Goal: Check status: Check status

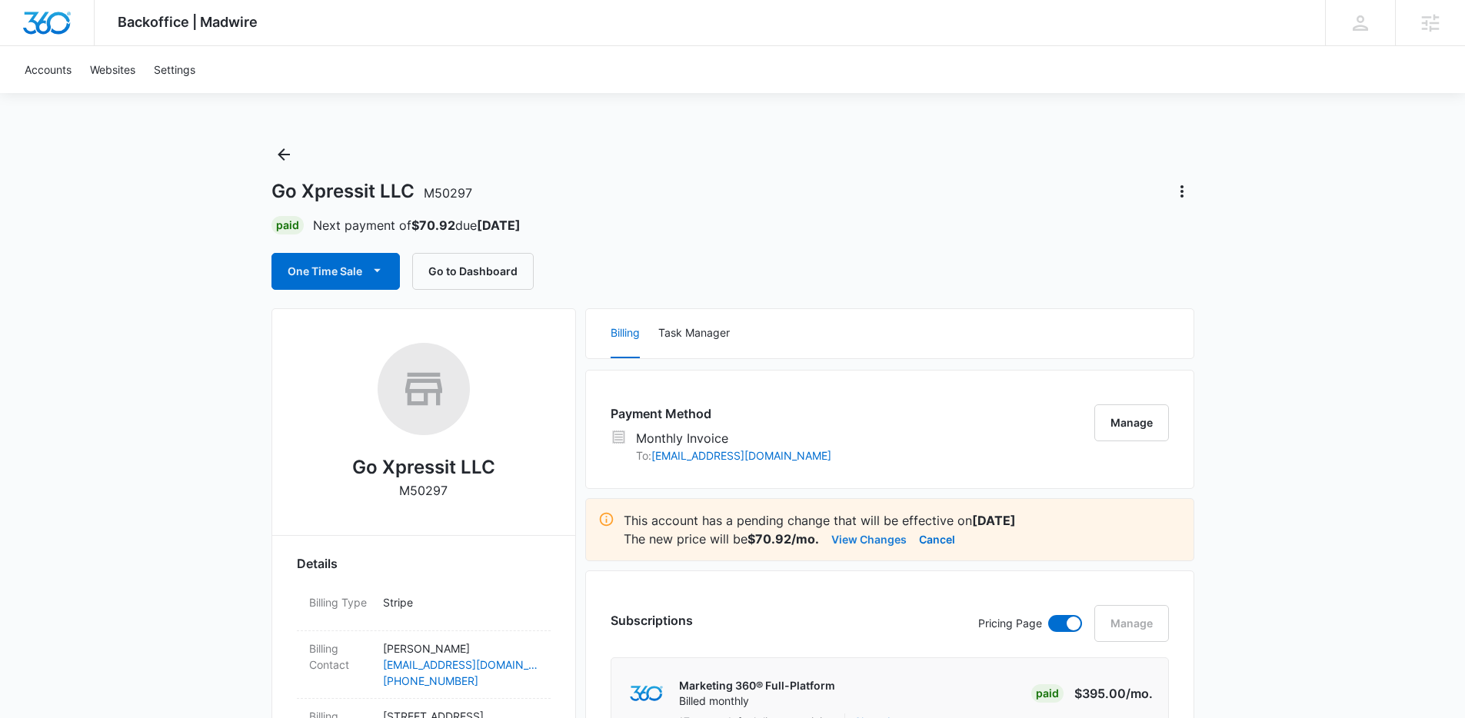
click at [868, 541] on button "View Changes" at bounding box center [868, 539] width 75 height 18
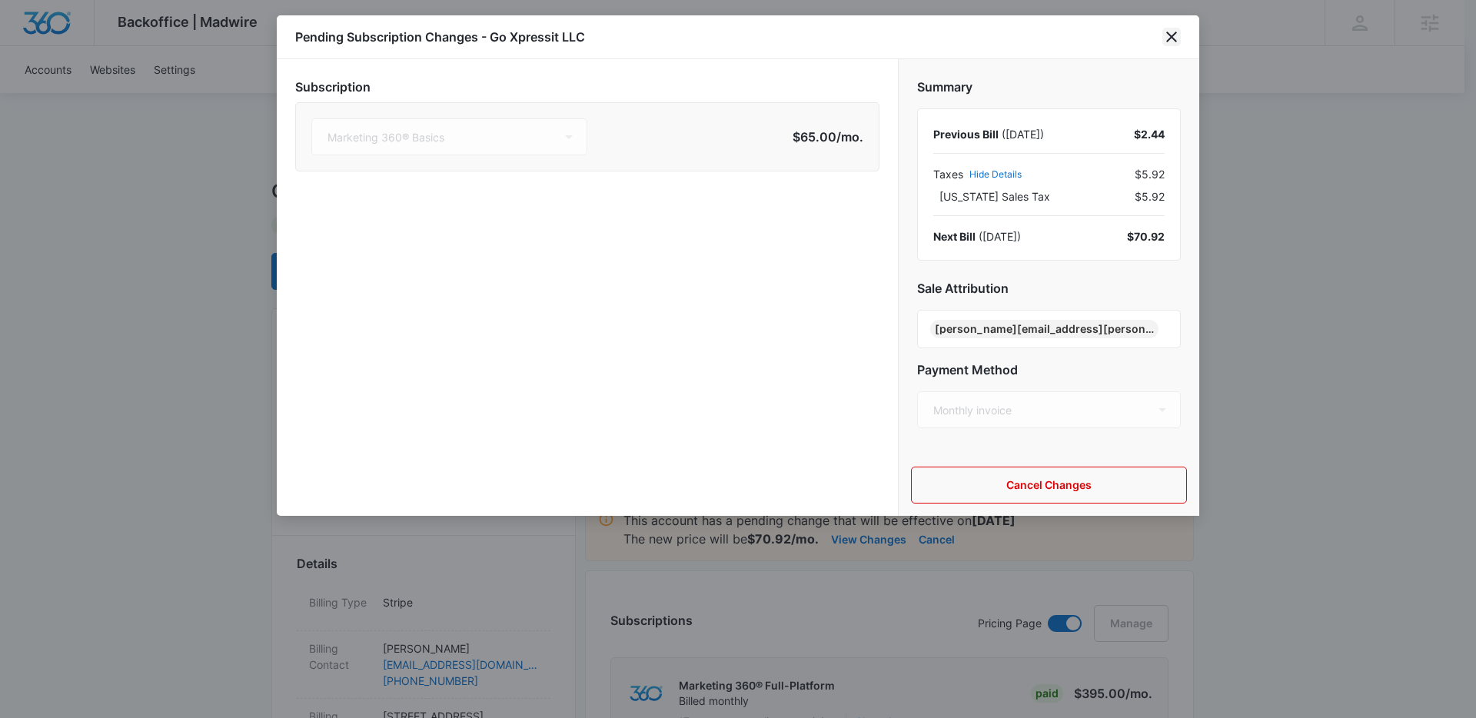
click at [1166, 34] on icon "close" at bounding box center [1172, 37] width 18 height 18
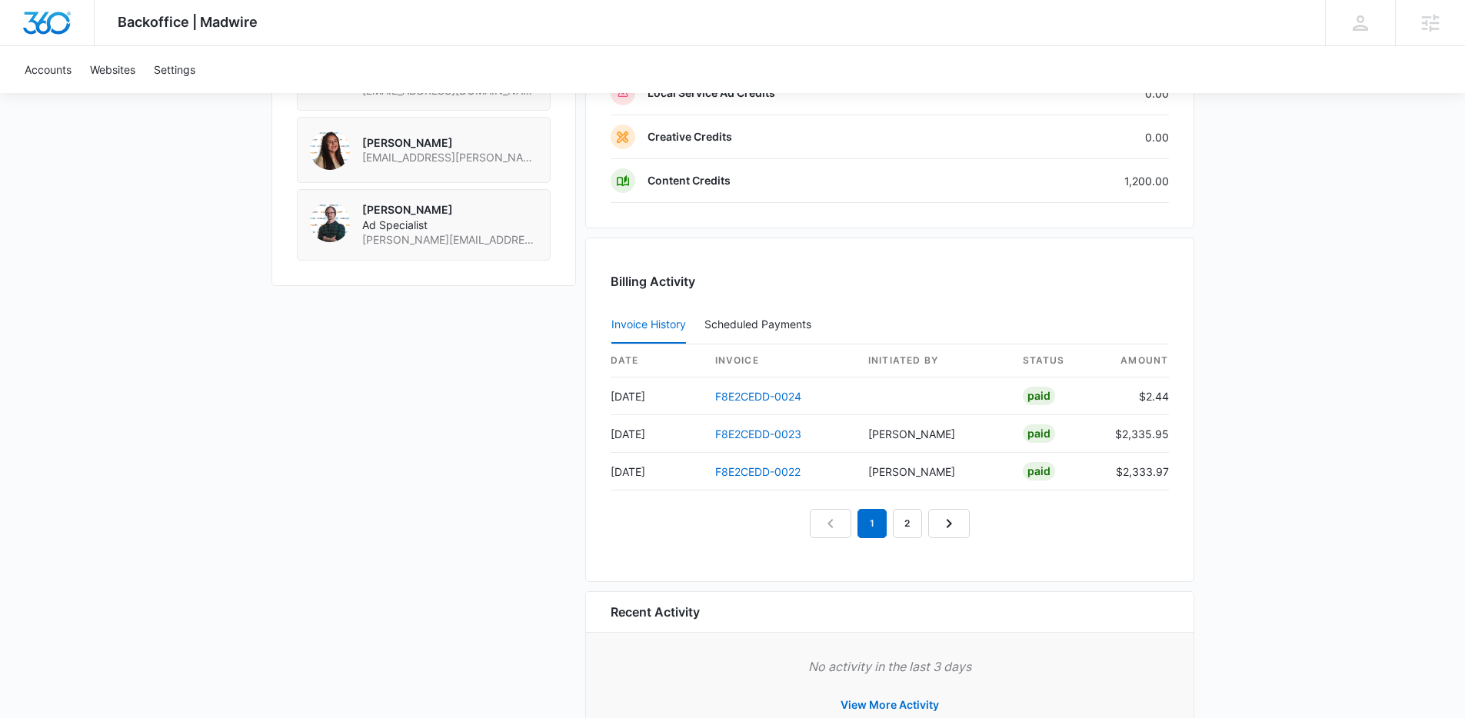
scroll to position [1486, 0]
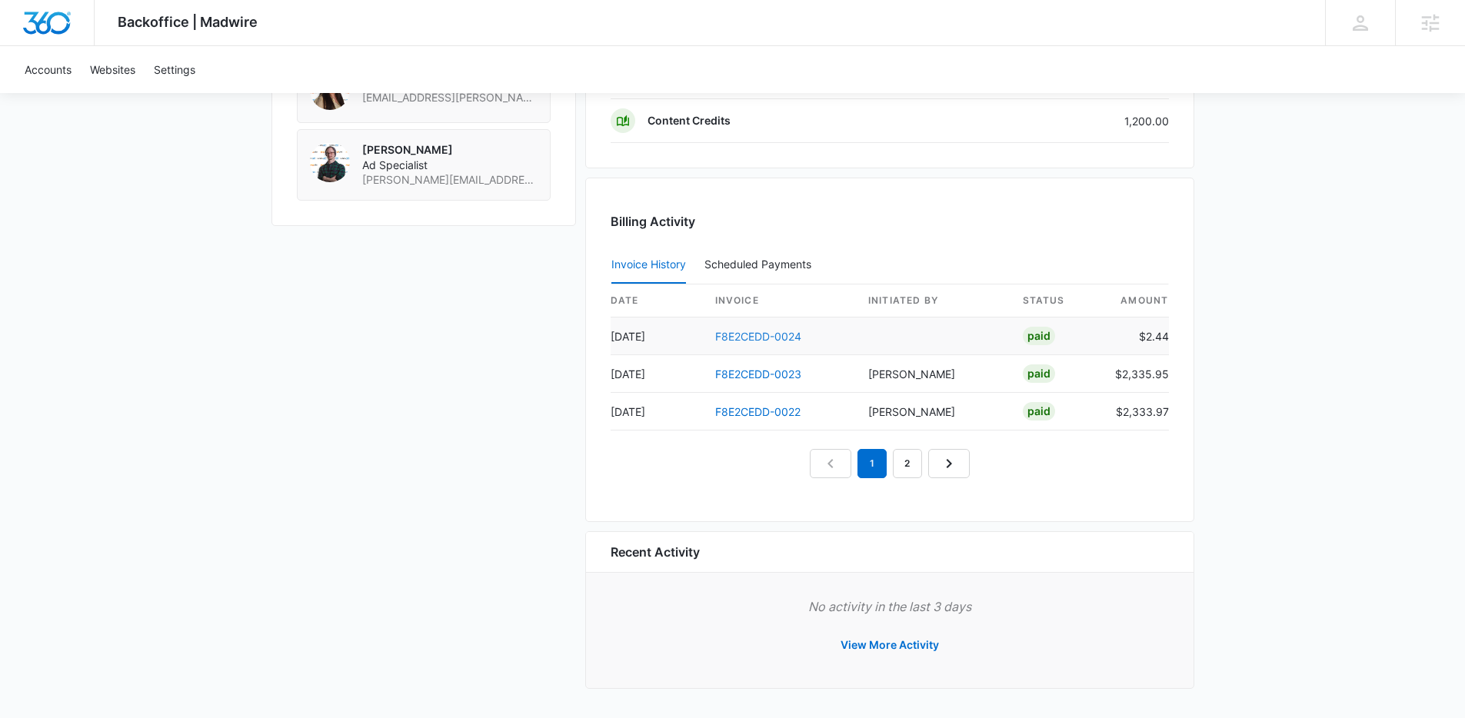
click at [777, 336] on link "F8E2CEDD-0024" at bounding box center [758, 336] width 86 height 13
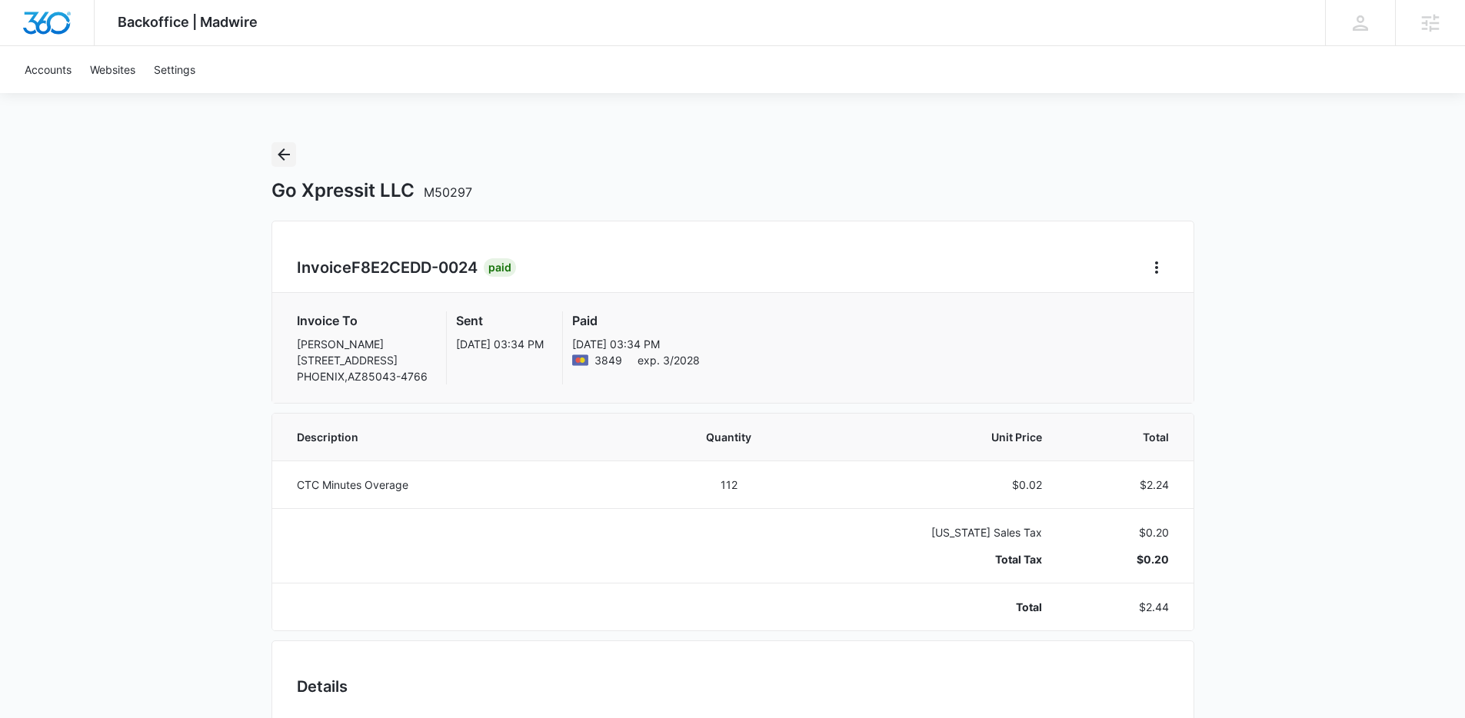
click at [284, 152] on icon "Back" at bounding box center [283, 154] width 18 height 18
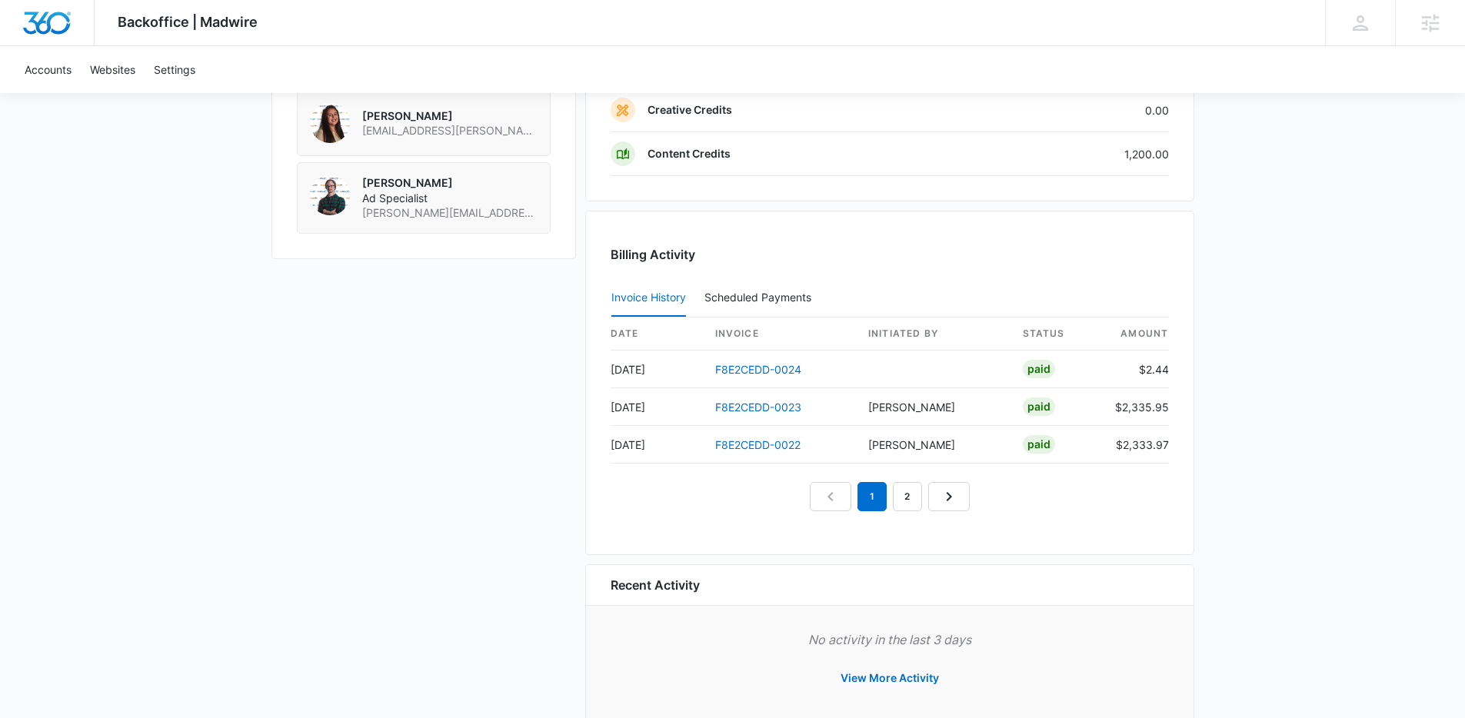
scroll to position [1459, 0]
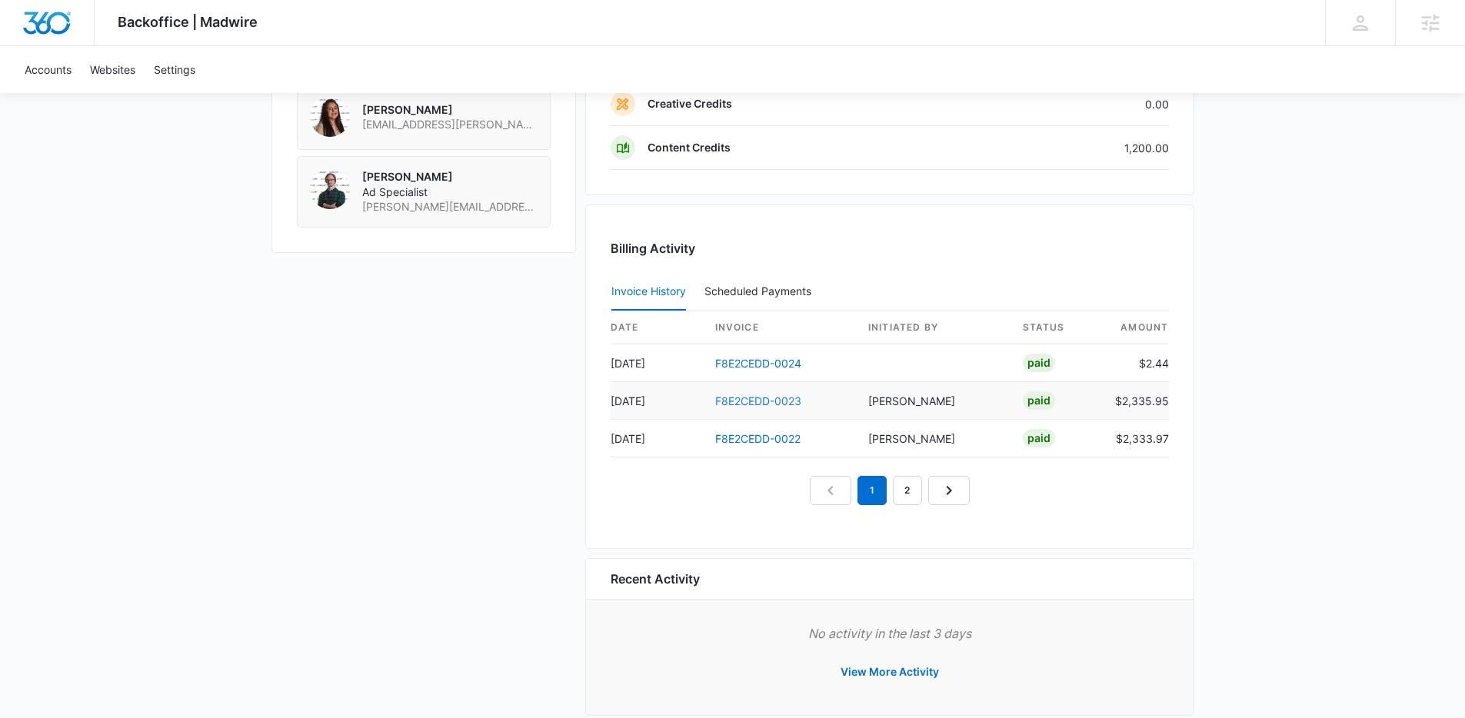
click at [777, 403] on link "F8E2CEDD-0023" at bounding box center [758, 400] width 86 height 13
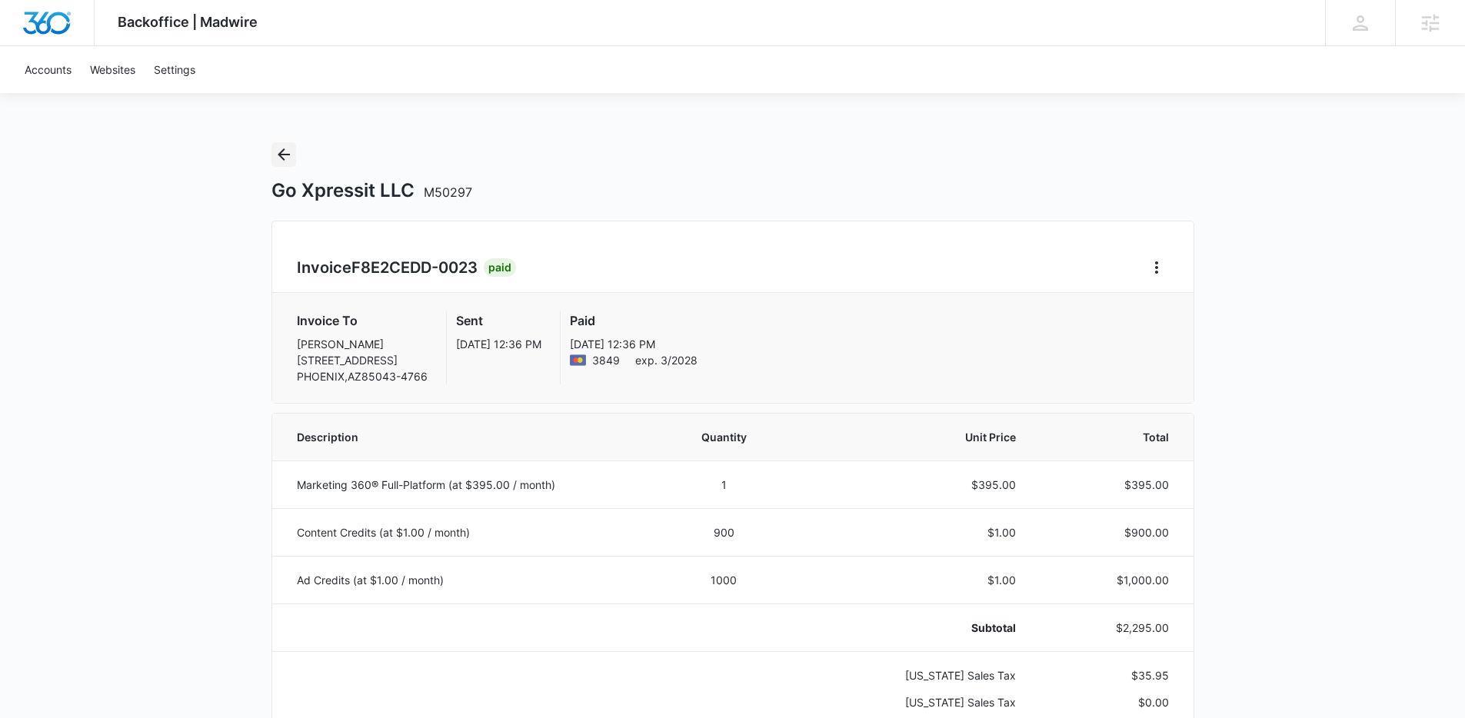
click at [279, 149] on icon "Back" at bounding box center [283, 154] width 18 height 18
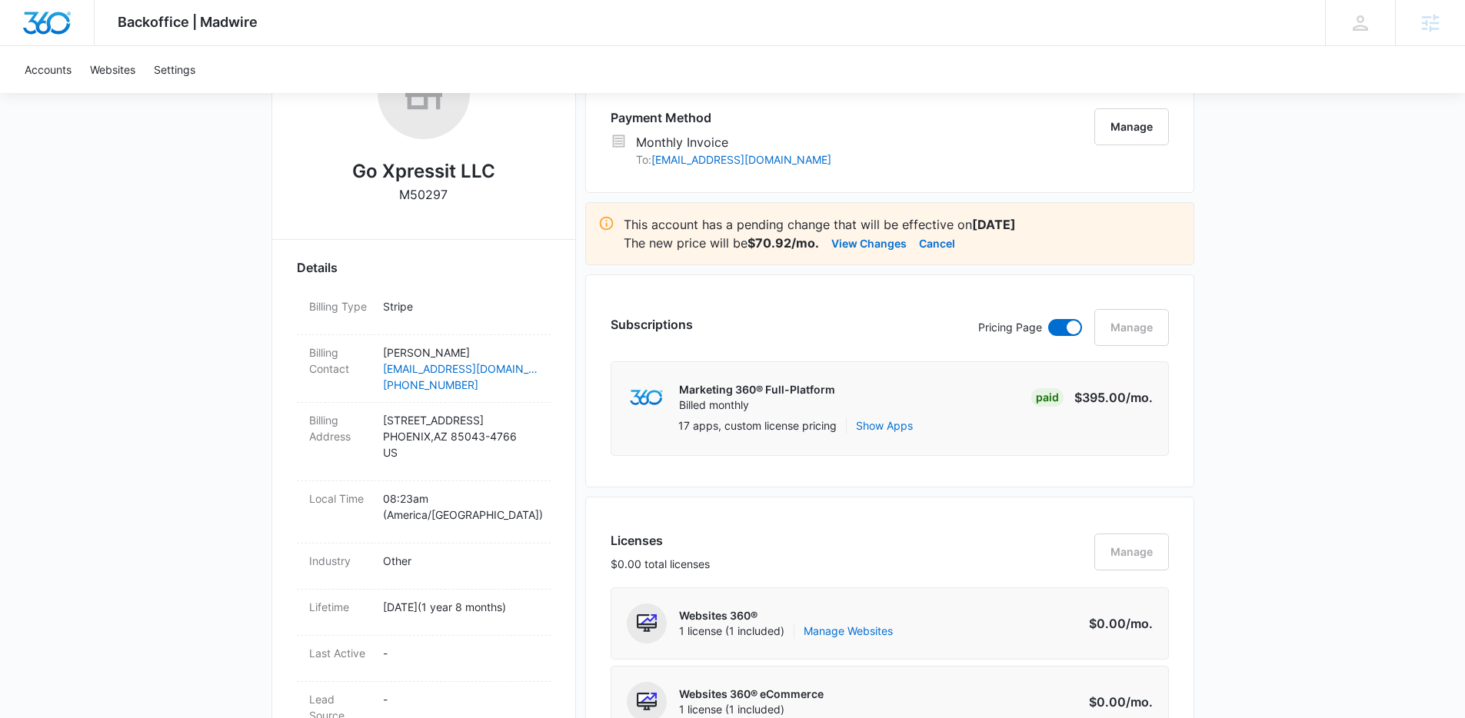
scroll to position [183, 0]
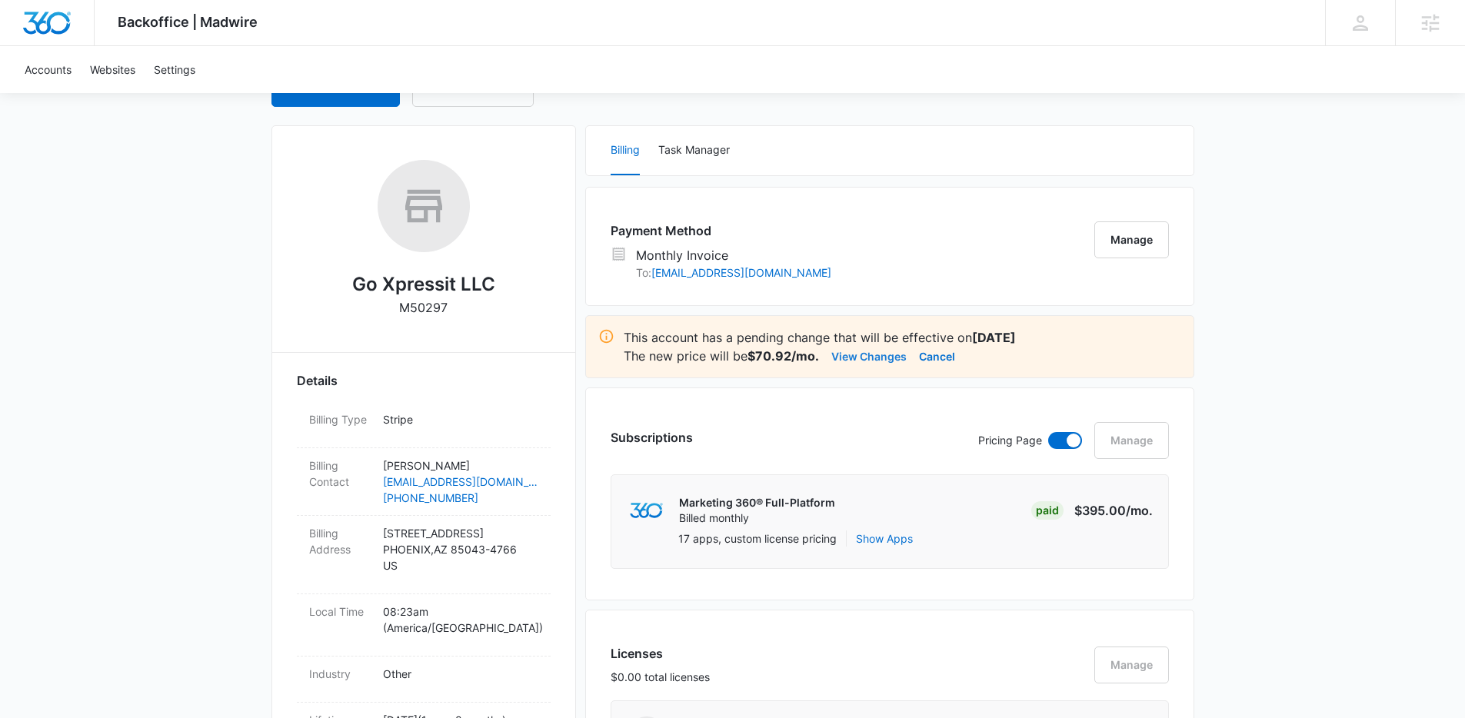
click at [857, 355] on button "View Changes" at bounding box center [868, 356] width 75 height 18
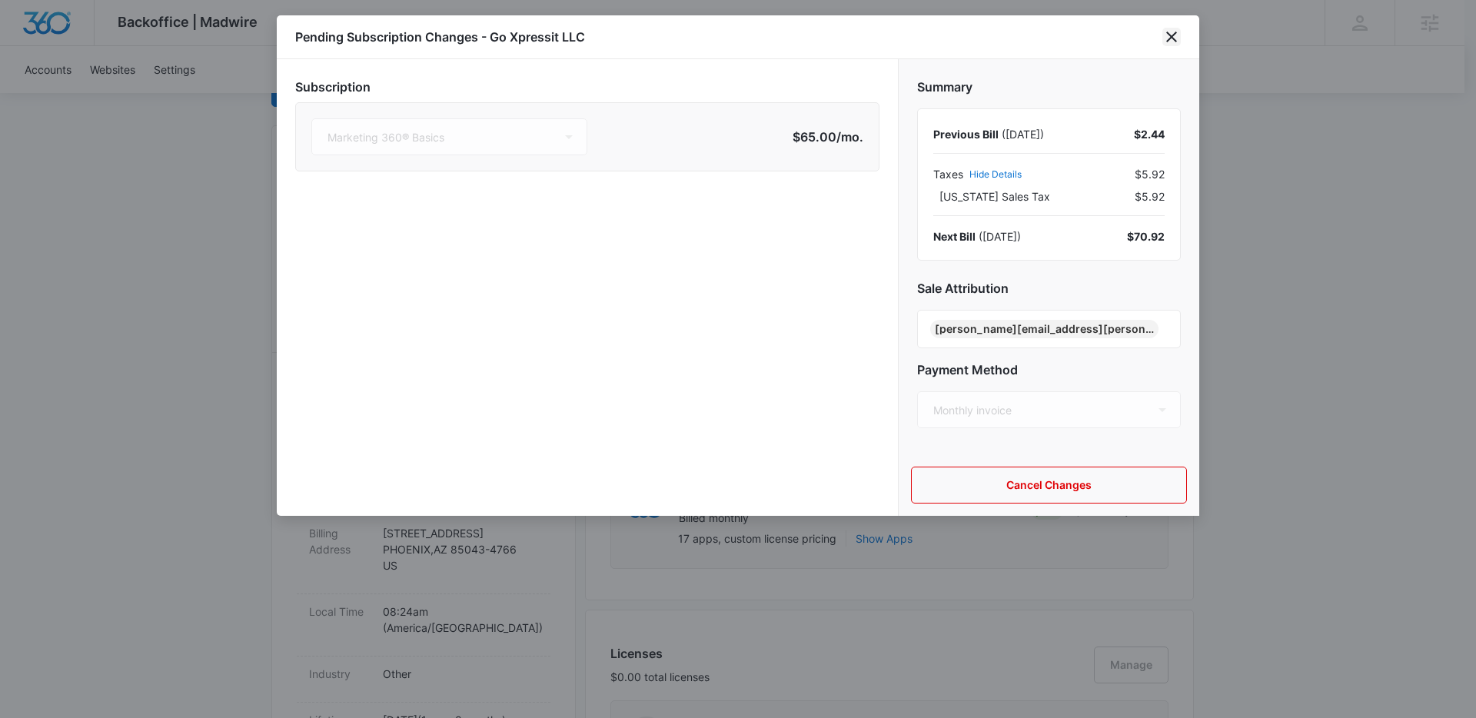
click at [1169, 31] on icon "close" at bounding box center [1172, 37] width 18 height 18
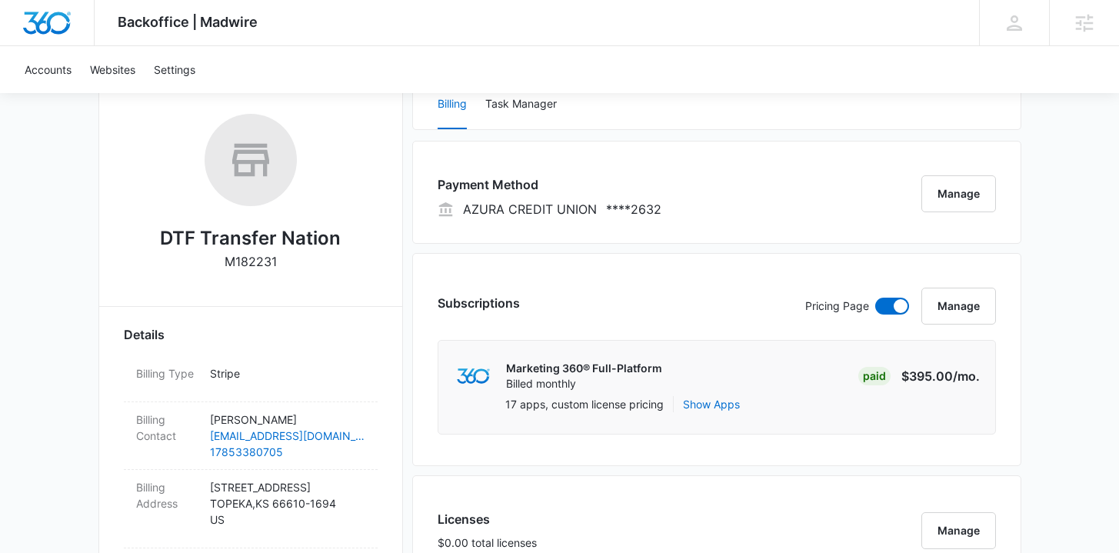
scroll to position [247, 0]
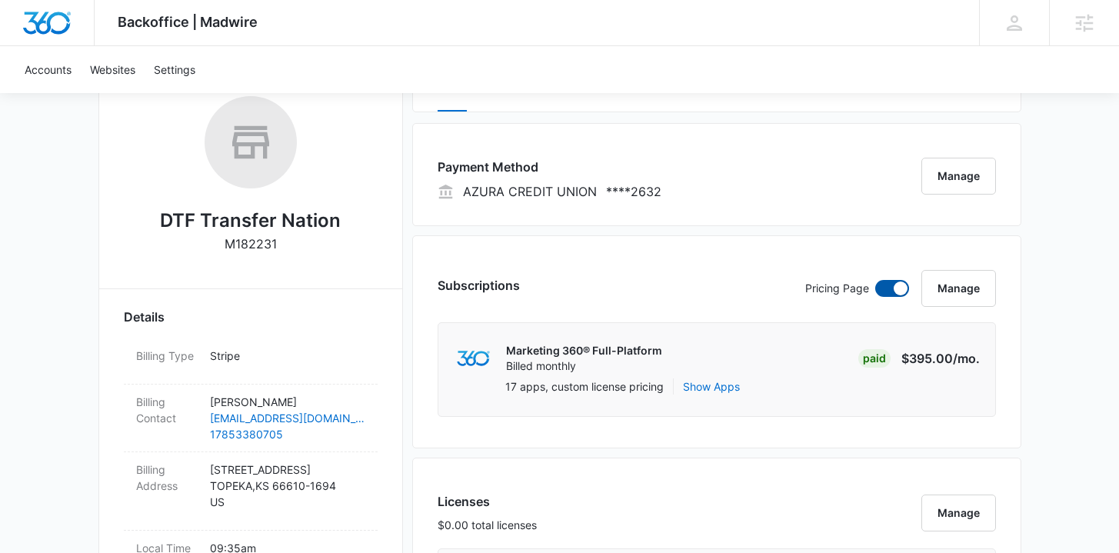
click at [896, 290] on span at bounding box center [900, 288] width 14 height 14
click at [875, 280] on input "checkbox" at bounding box center [874, 279] width 1 height 1
click at [896, 290] on span at bounding box center [892, 288] width 34 height 17
click at [875, 280] on input "checkbox" at bounding box center [874, 279] width 1 height 1
checkbox input "true"
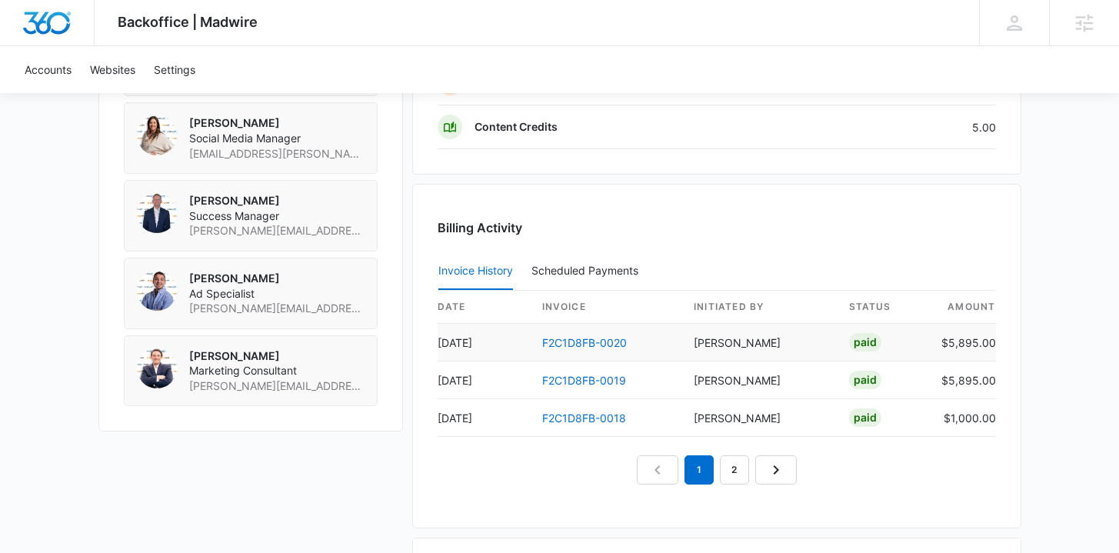
scroll to position [1455, 0]
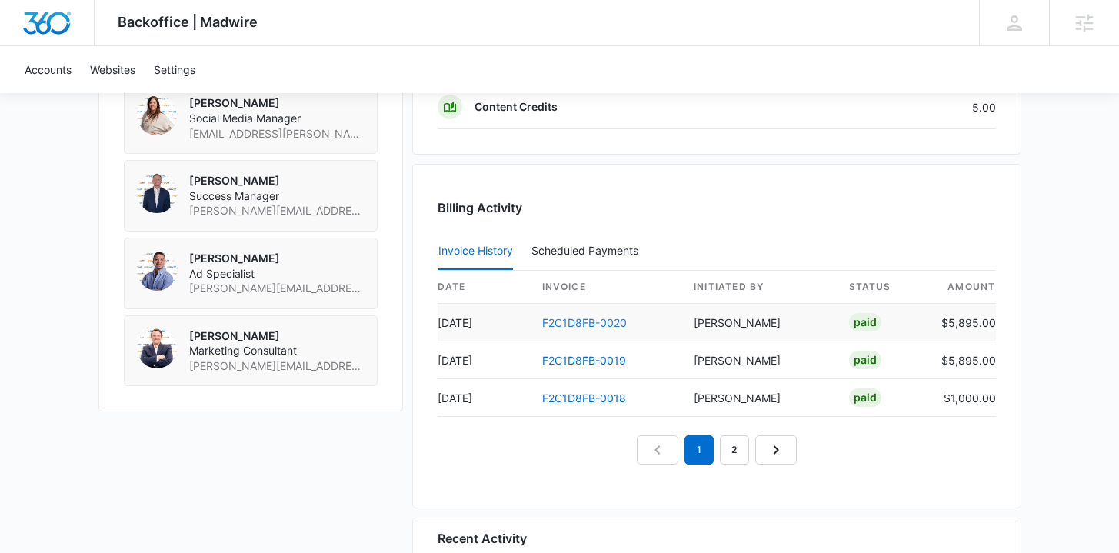
click at [557, 319] on link "F2C1D8FB-0020" at bounding box center [584, 322] width 85 height 13
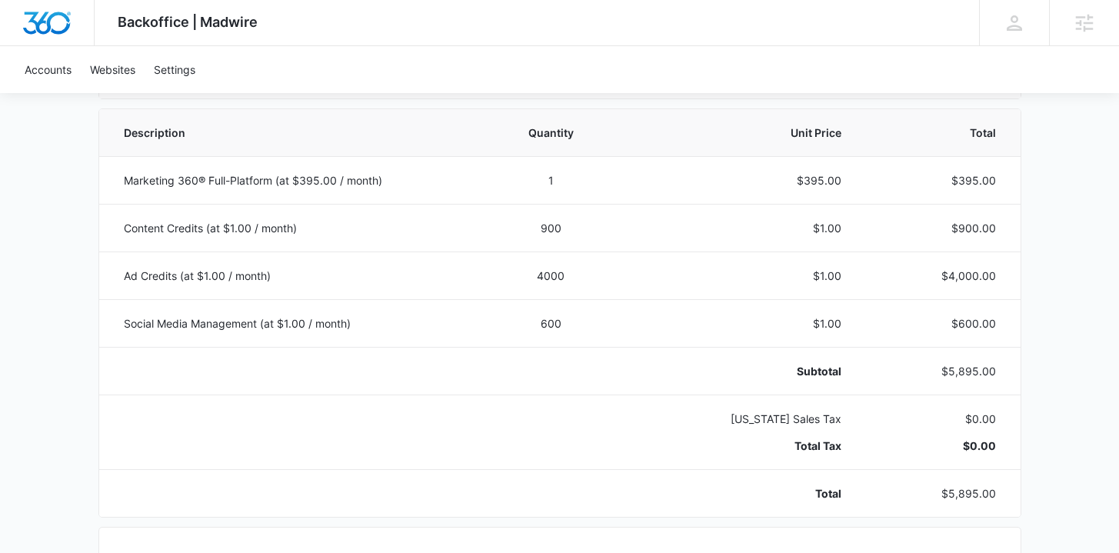
scroll to position [302, 0]
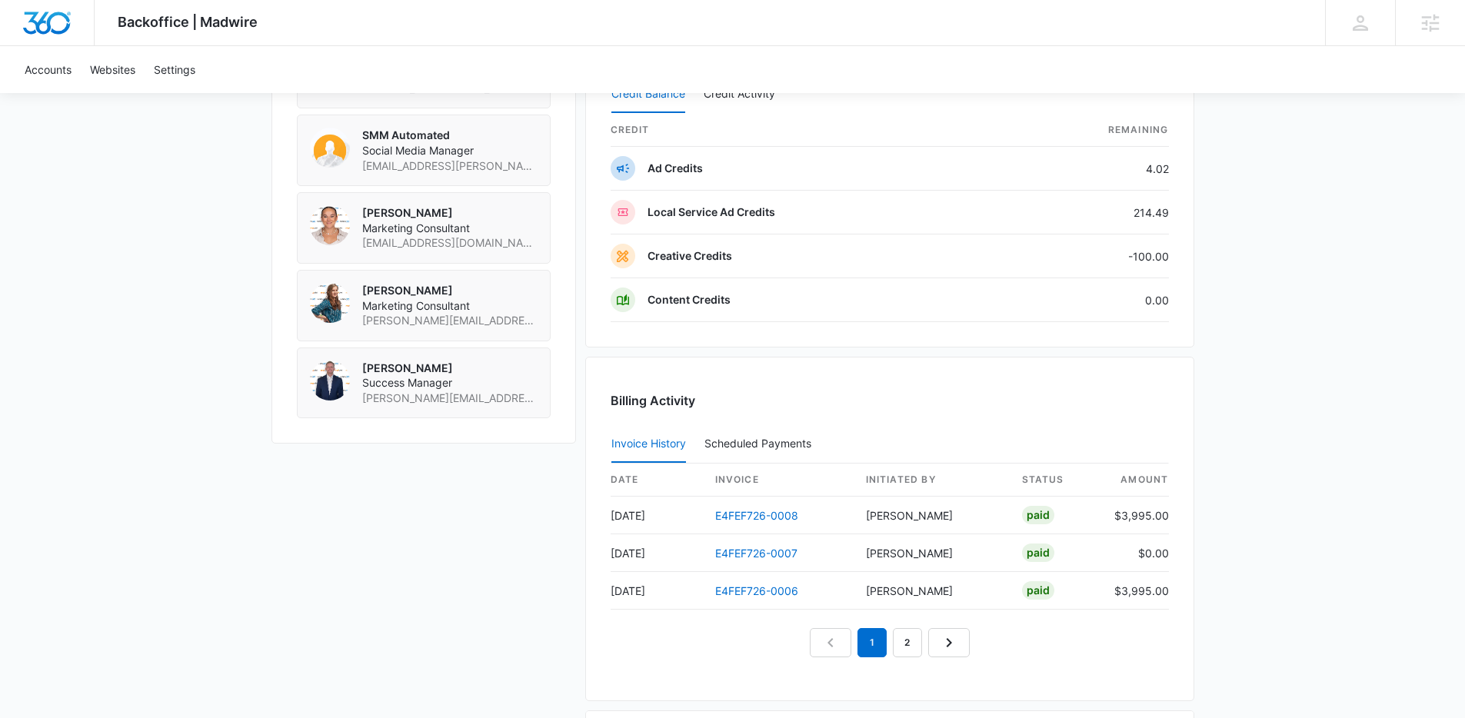
scroll to position [1514, 0]
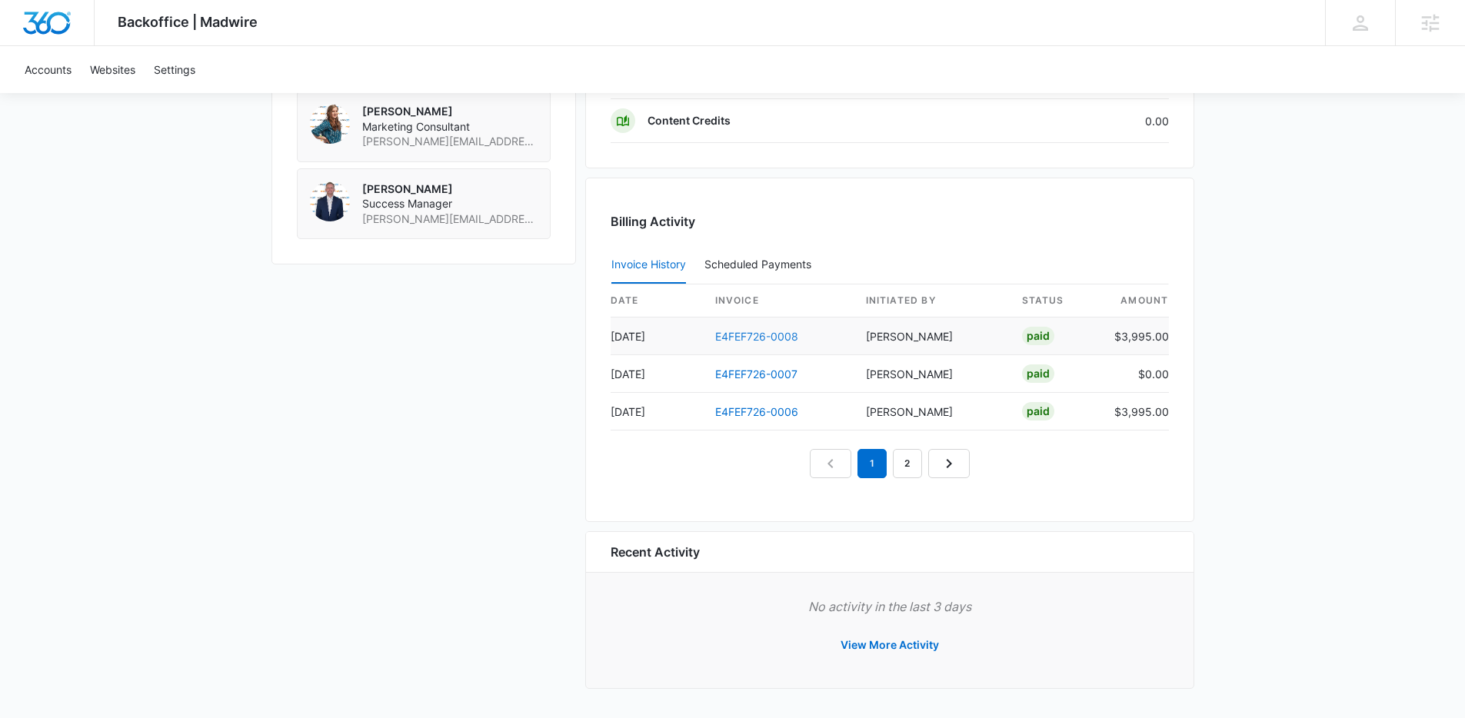
click at [715, 338] on link "E4FEF726-0008" at bounding box center [756, 336] width 83 height 13
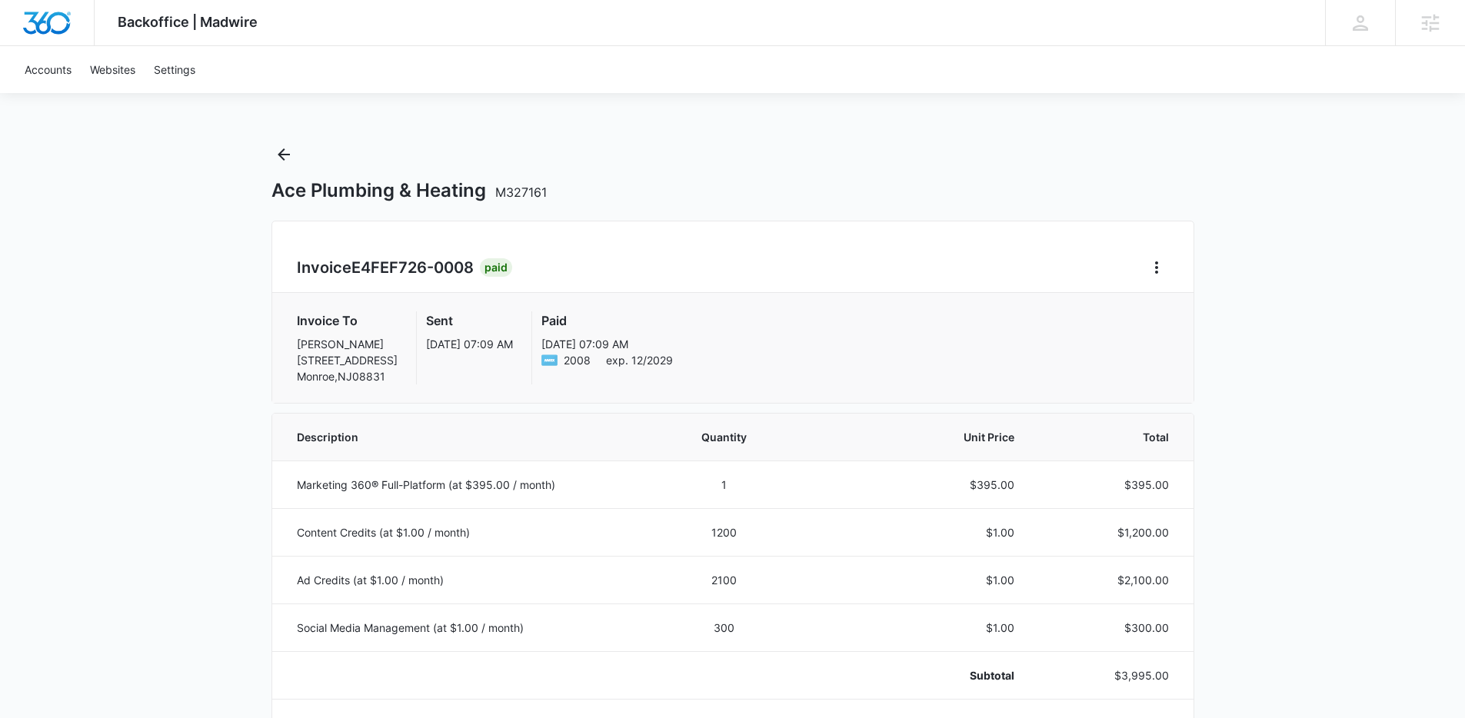
scroll to position [3, 0]
click at [282, 155] on icon "Back" at bounding box center [283, 151] width 18 height 18
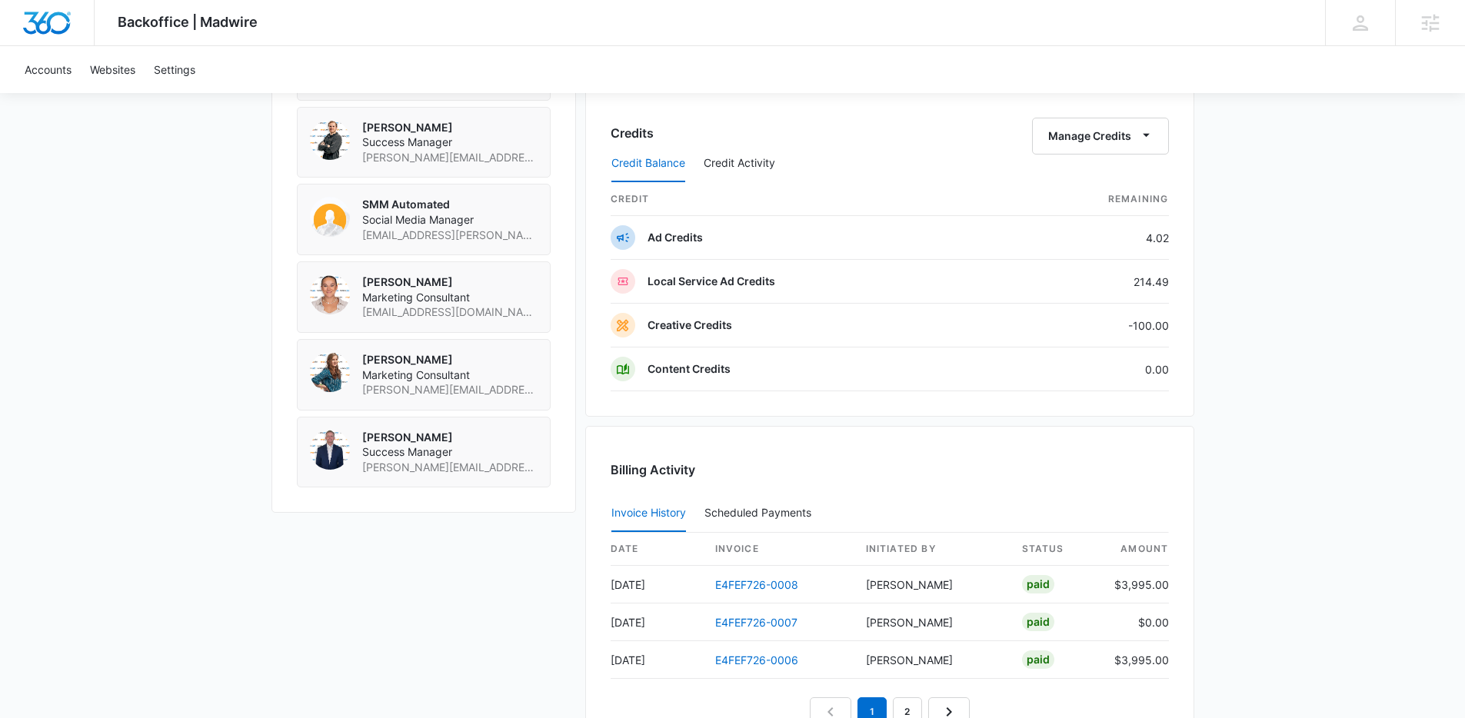
scroll to position [1514, 0]
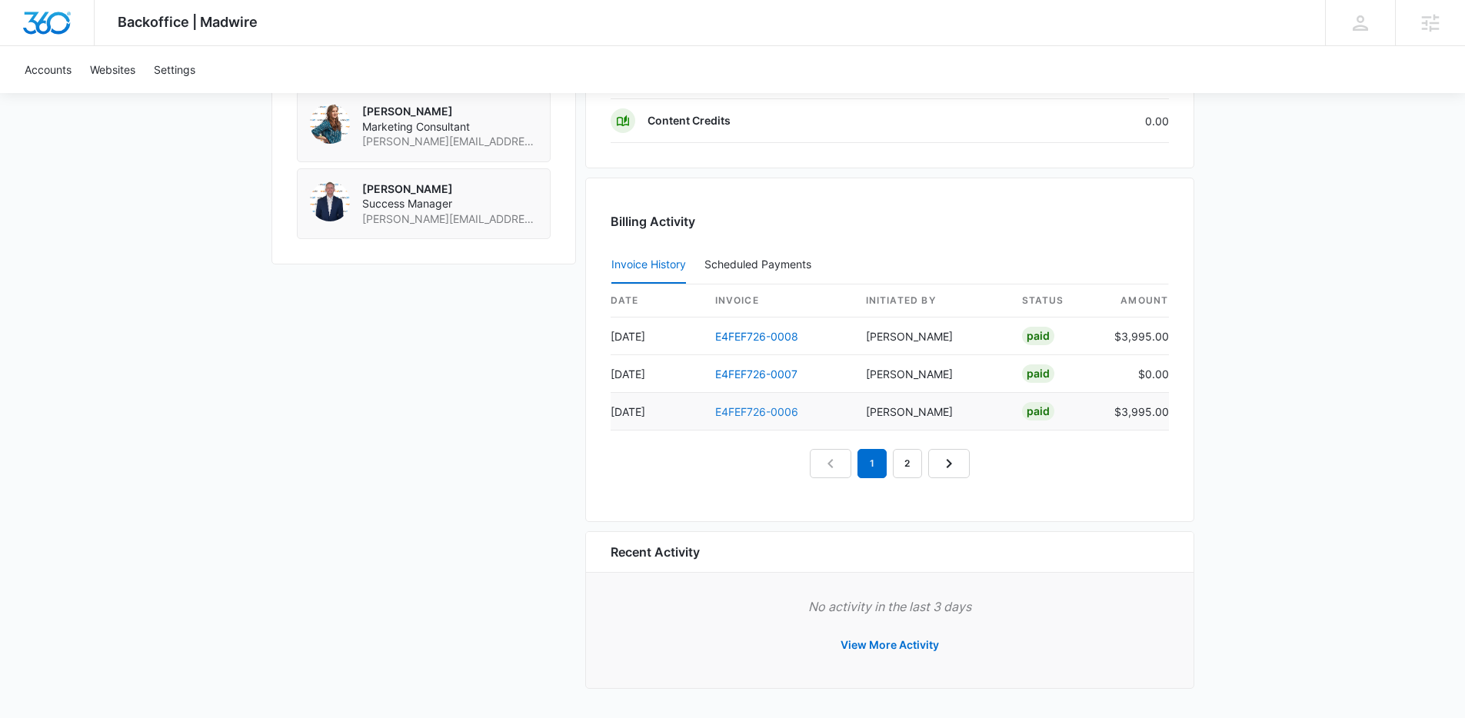
click at [766, 417] on link "E4FEF726-0006" at bounding box center [756, 411] width 83 height 13
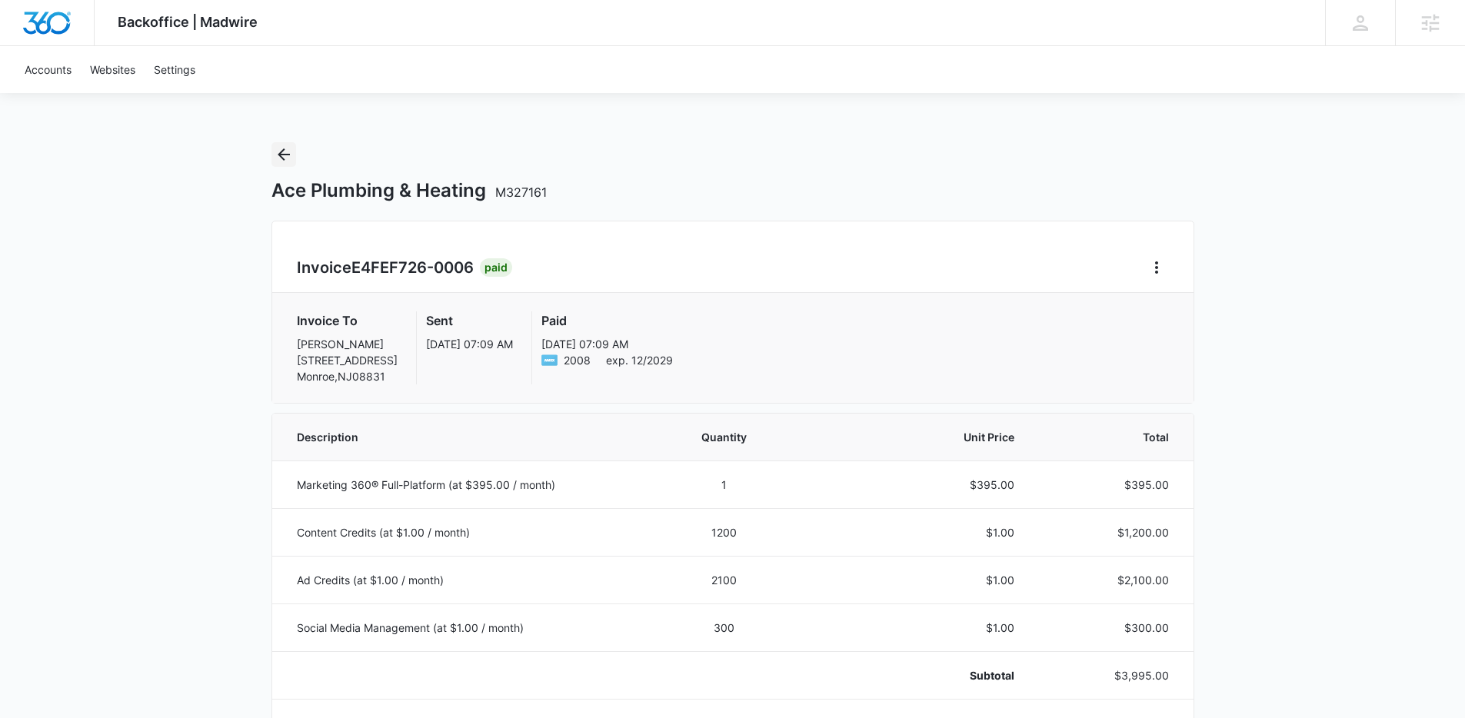
click at [289, 159] on icon "Back" at bounding box center [283, 154] width 18 height 18
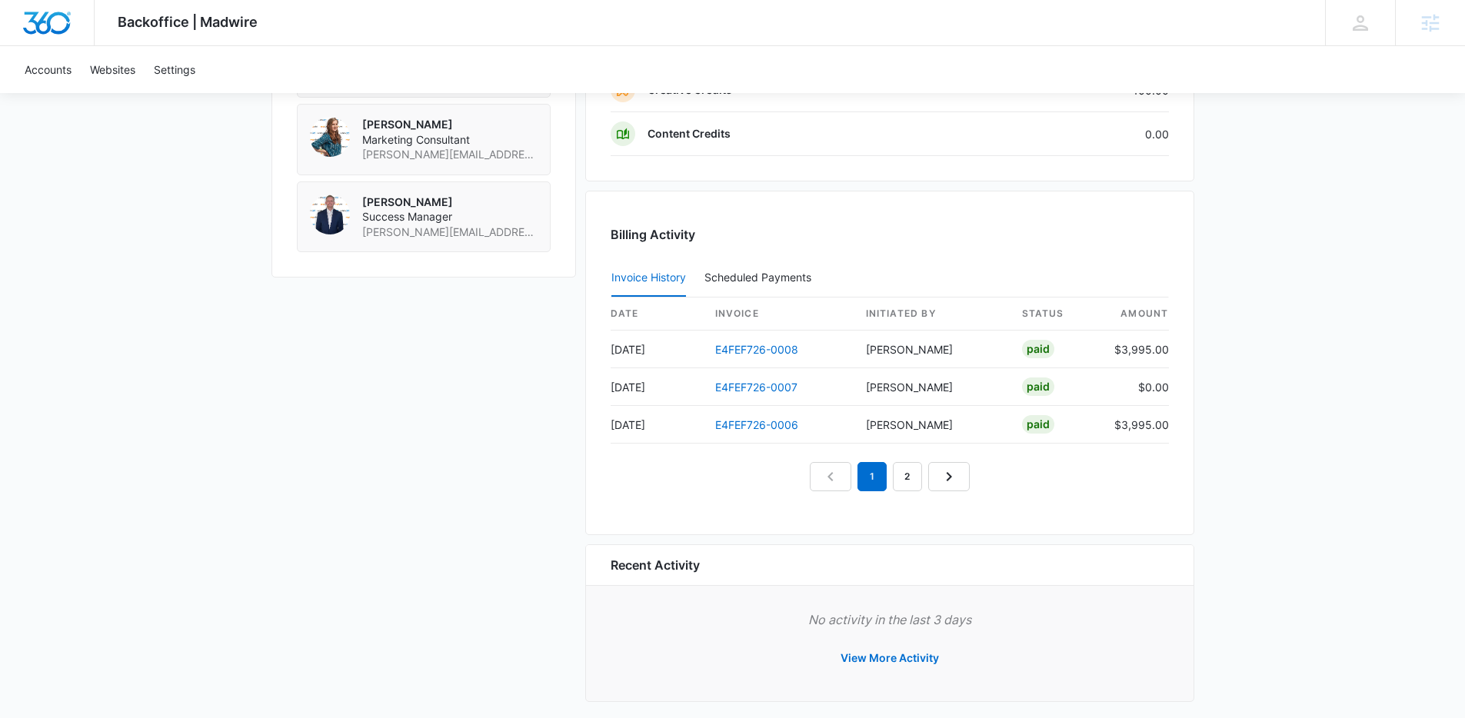
scroll to position [1514, 0]
